Goal: Navigation & Orientation: Understand site structure

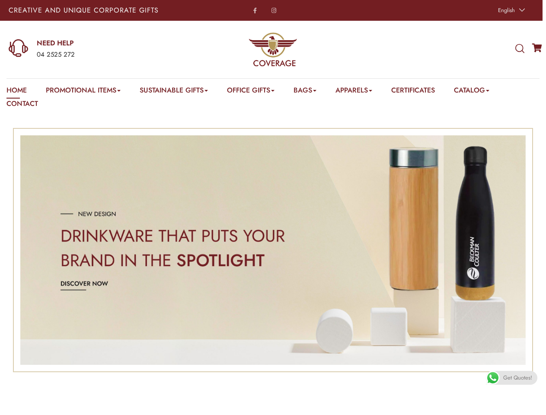
click at [510, 10] on span "English" at bounding box center [506, 10] width 17 height 8
click at [93, 49] on div "04 2525 272" at bounding box center [107, 54] width 141 height 11
click at [519, 49] on icon at bounding box center [519, 49] width 9 height 10
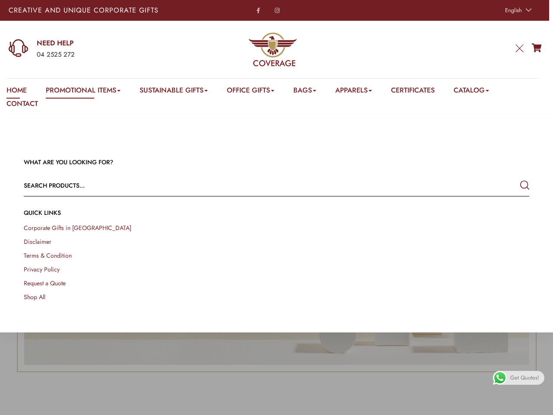
click at [84, 92] on link "Promotional Items" at bounding box center [83, 91] width 75 height 13
click at [255, 92] on link "Office Gifts" at bounding box center [251, 91] width 48 height 13
click at [311, 92] on link "Bags" at bounding box center [304, 91] width 23 height 13
click at [362, 92] on link "Apparels" at bounding box center [353, 91] width 37 height 13
click at [482, 92] on link "Catalog" at bounding box center [471, 91] width 35 height 13
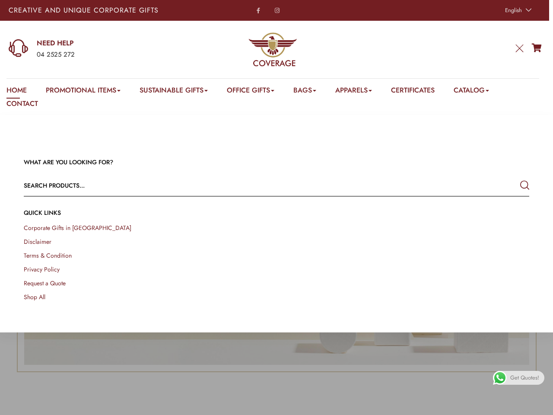
click at [536, 405] on link at bounding box center [542, 404] width 19 height 19
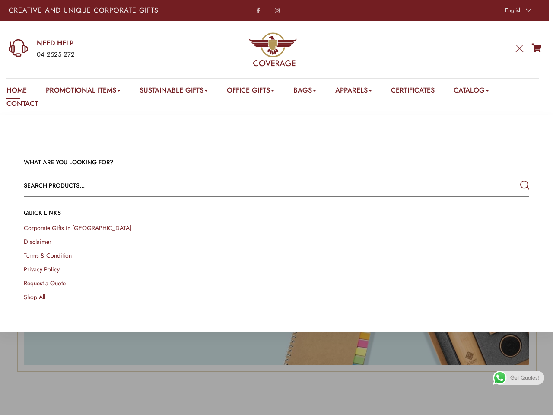
click at [511, 378] on span "Get Quotes!" at bounding box center [524, 378] width 29 height 14
